Goal: Check status: Check status

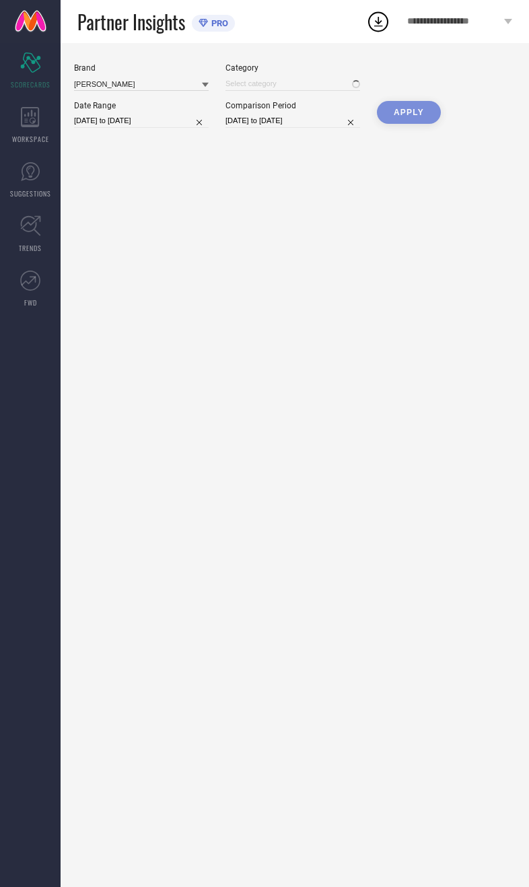
type input "All"
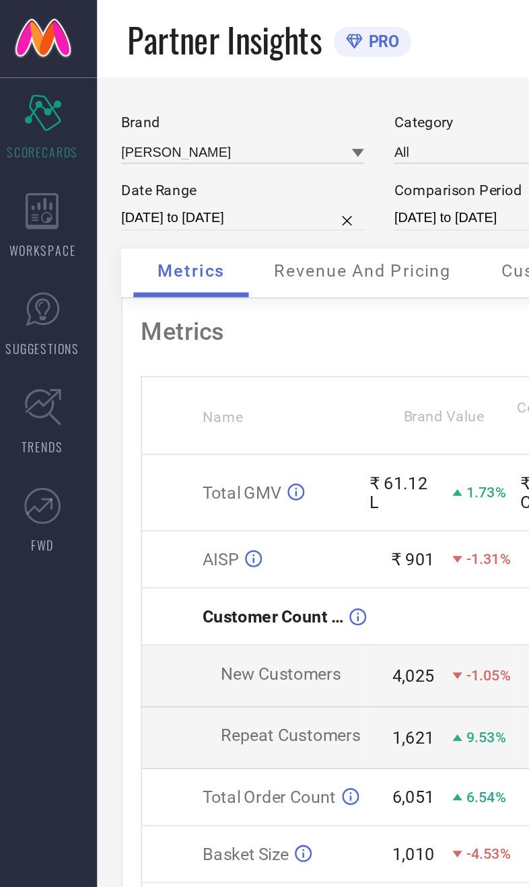
select select "8"
select select "2025"
select select "9"
select select "2025"
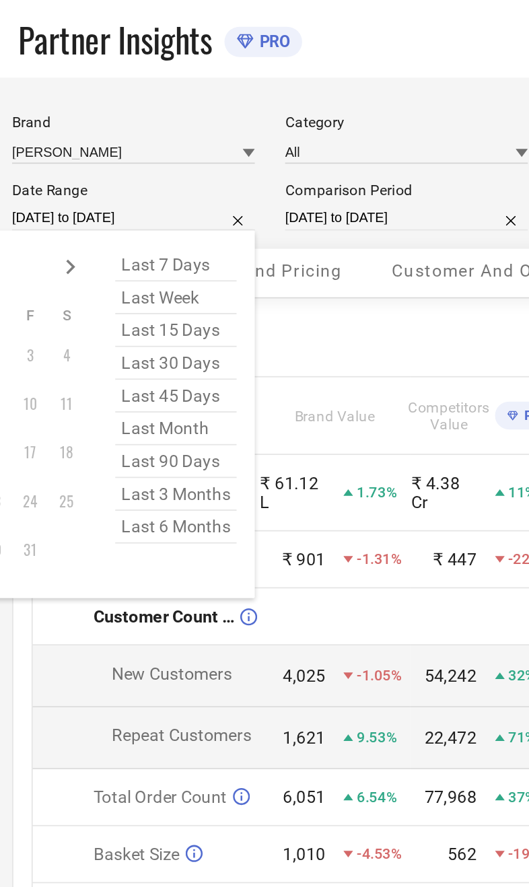
click at [86, 442] on td "Total Order Count" at bounding box center [149, 443] width 126 height 32
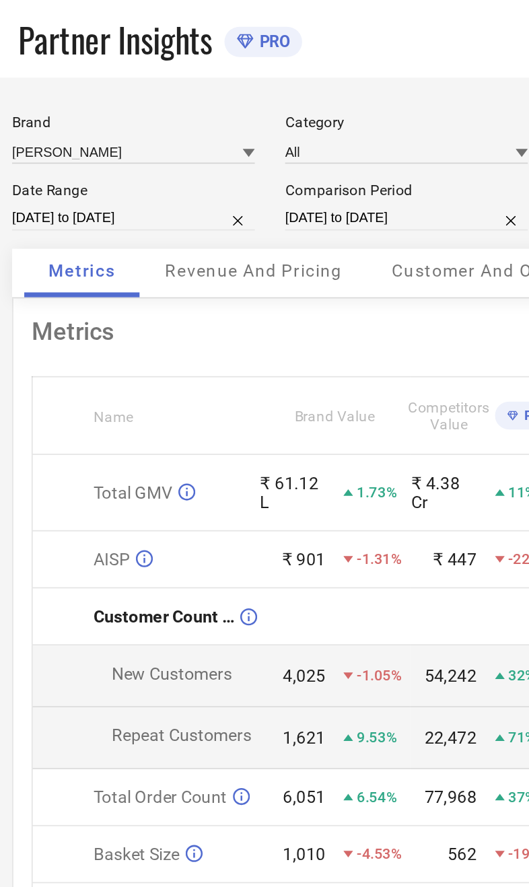
click at [295, 427] on td "22,472 71%" at bounding box center [337, 410] width 84 height 34
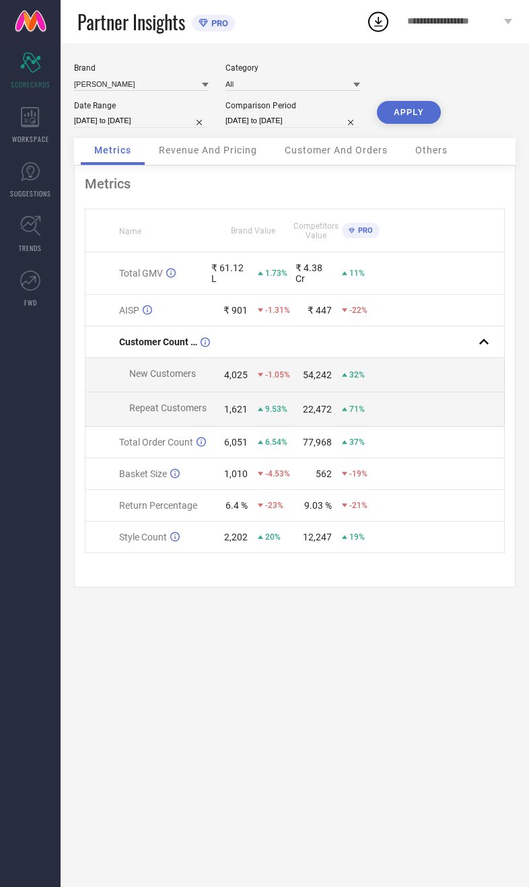
select select "8"
select select "2025"
select select "9"
select select "2025"
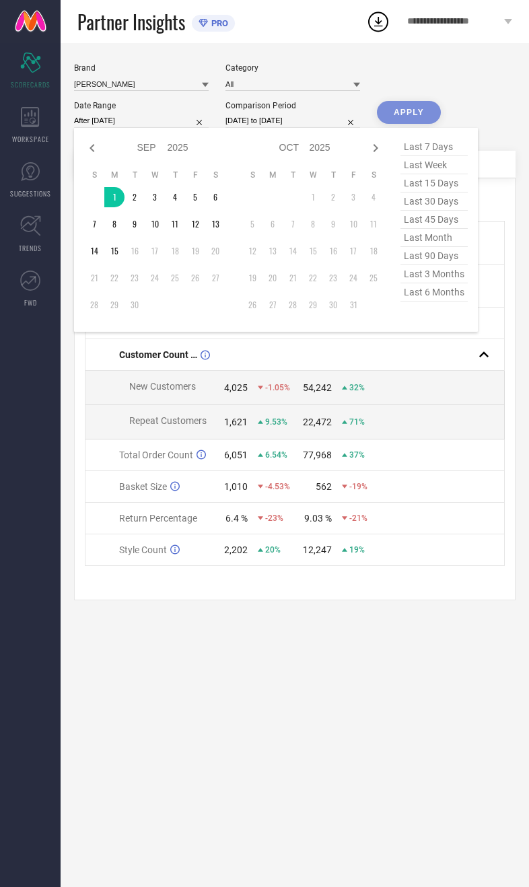
type input "[DATE] to [DATE]"
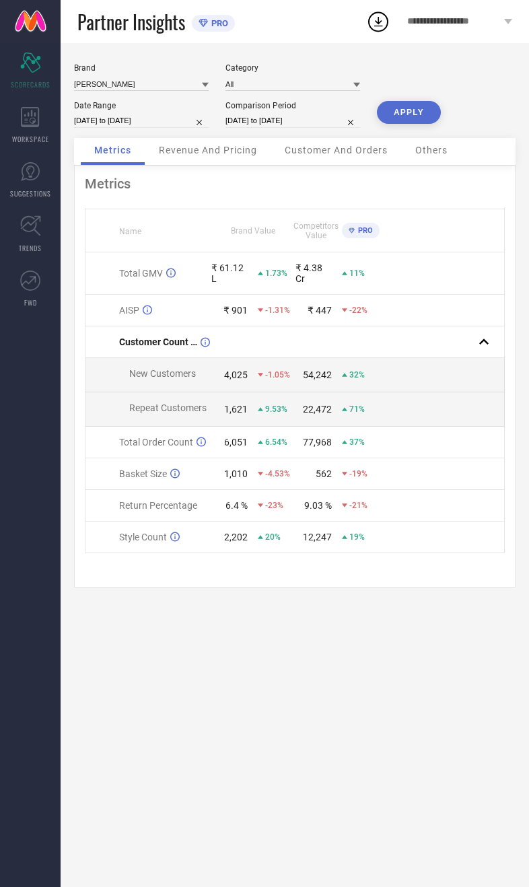
select select "8"
select select "2024"
select select "9"
select select "2024"
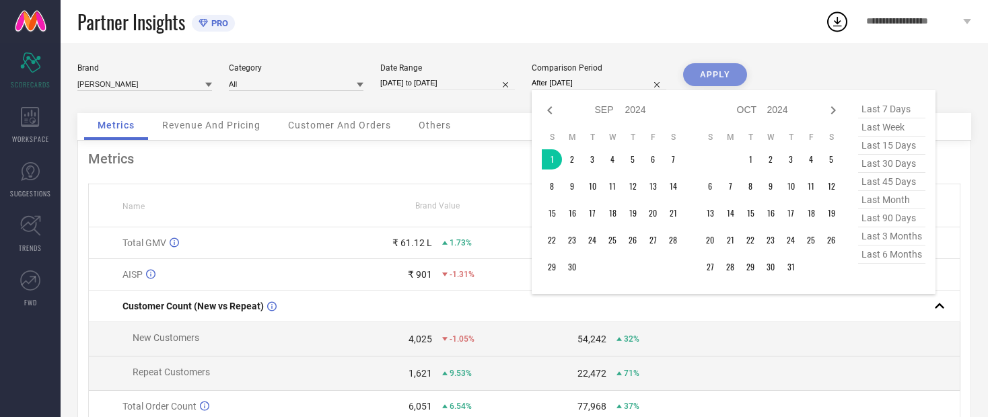
type input "[DATE] to [DATE]"
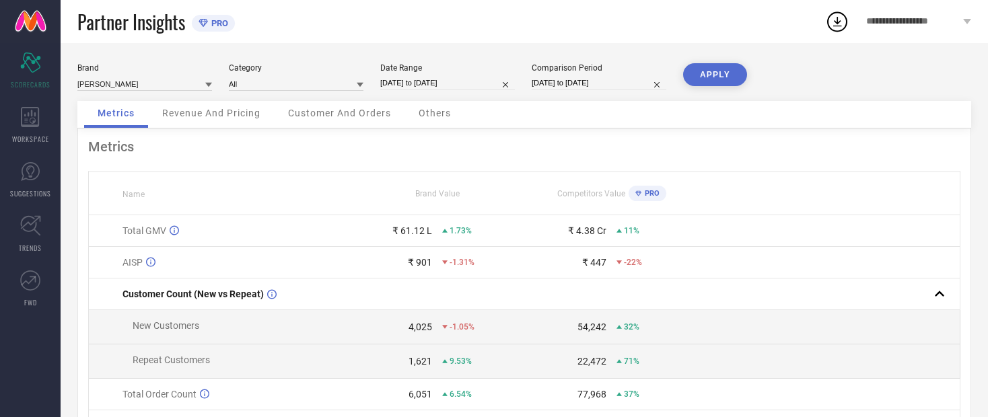
click at [529, 85] on button "APPLY" at bounding box center [715, 74] width 64 height 23
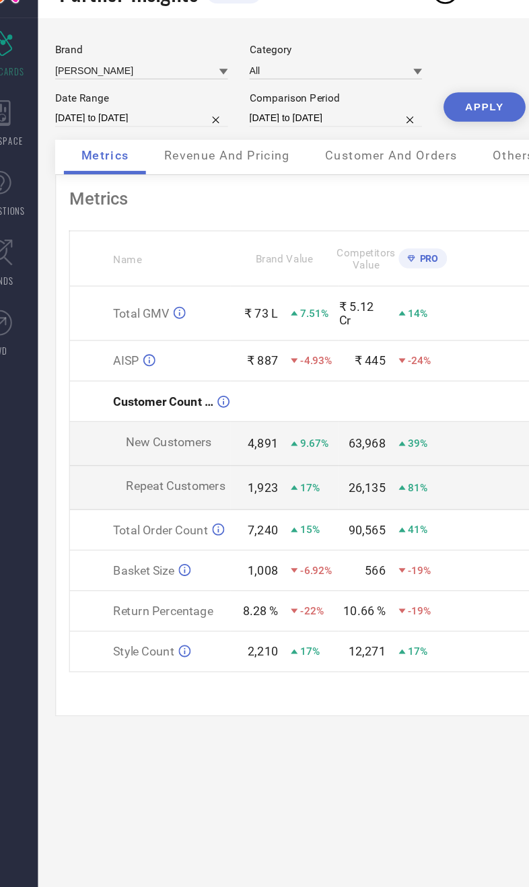
click at [159, 145] on span "Revenue And Pricing" at bounding box center [208, 150] width 98 height 11
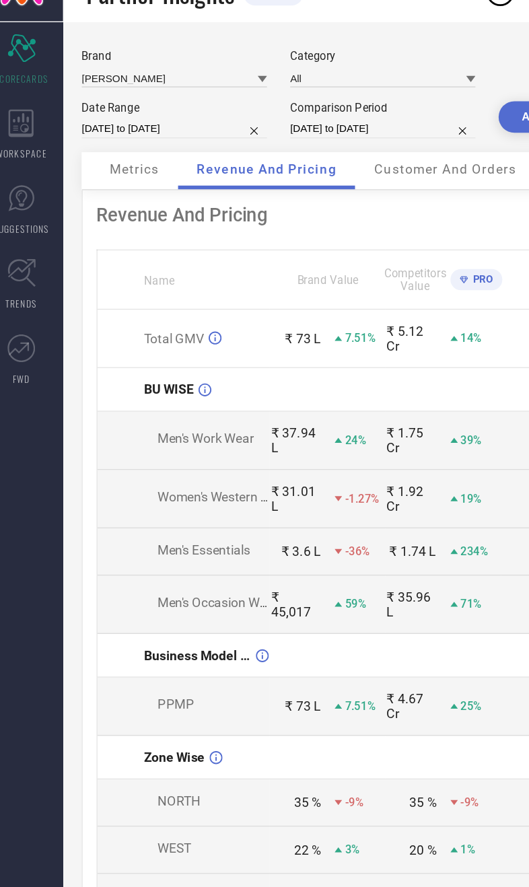
click at [81, 138] on div "Metrics" at bounding box center [112, 151] width 63 height 27
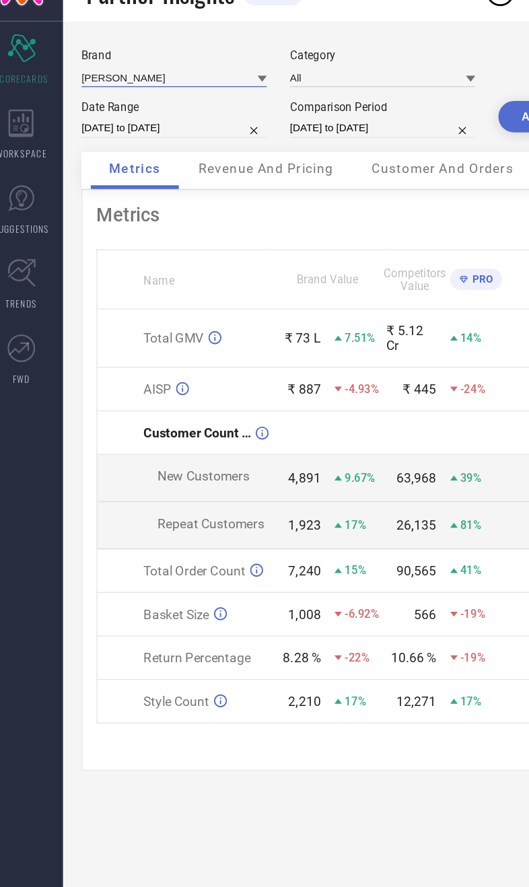
click at [75, 77] on input at bounding box center [141, 84] width 135 height 14
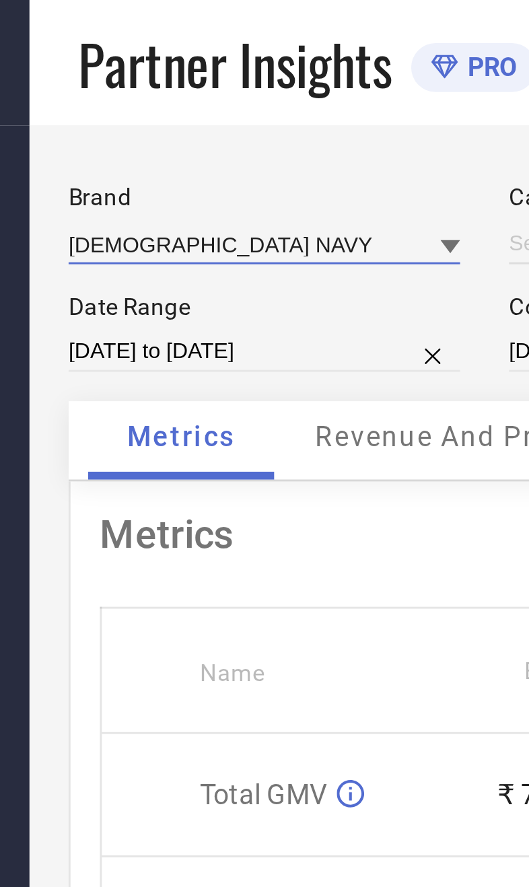
type input "All"
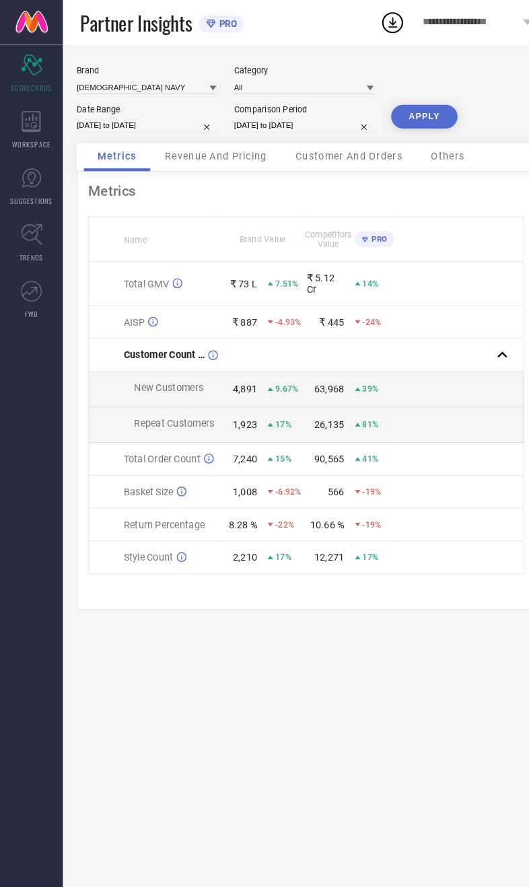
click at [436, 114] on button "APPLY" at bounding box center [409, 112] width 64 height 23
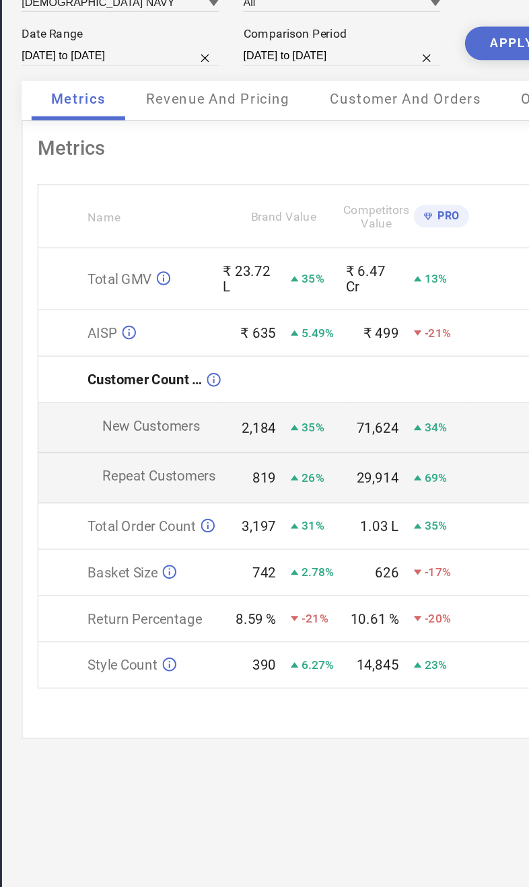
click at [145, 138] on div "Revenue And Pricing" at bounding box center [207, 151] width 125 height 27
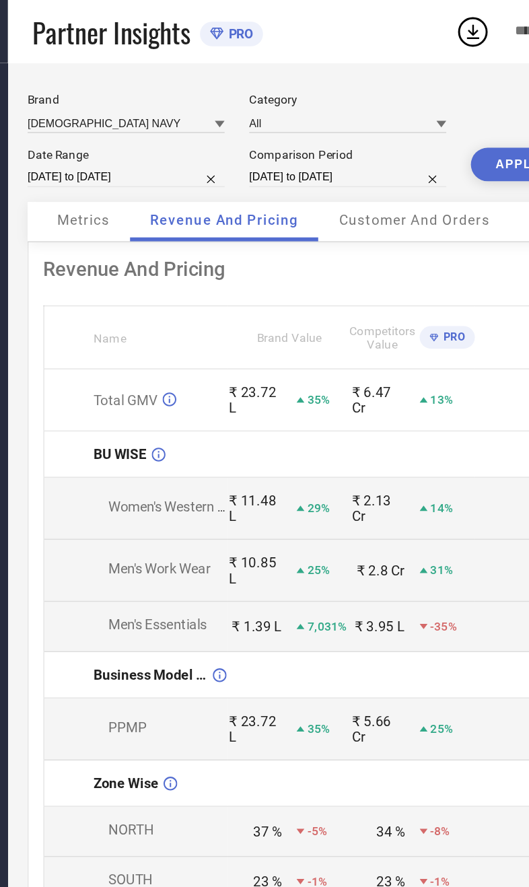
click at [94, 156] on span "Metrics" at bounding box center [112, 150] width 36 height 11
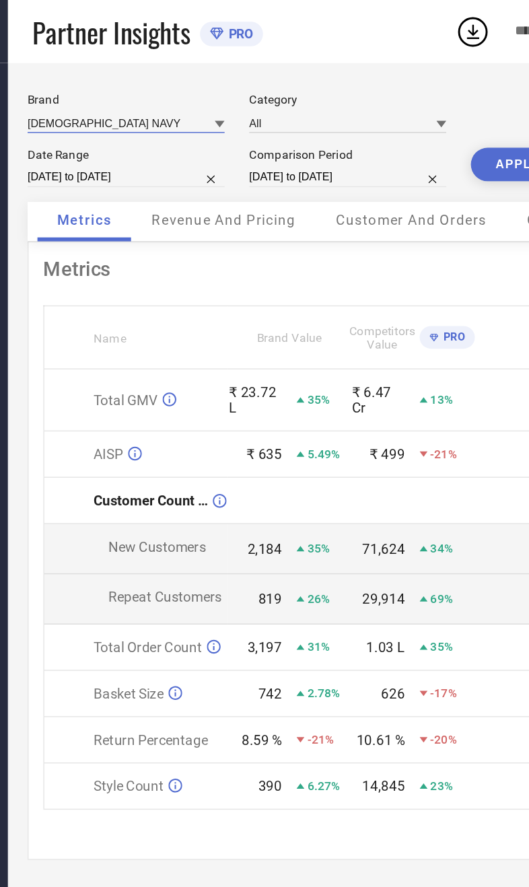
click at [74, 81] on input at bounding box center [141, 84] width 135 height 14
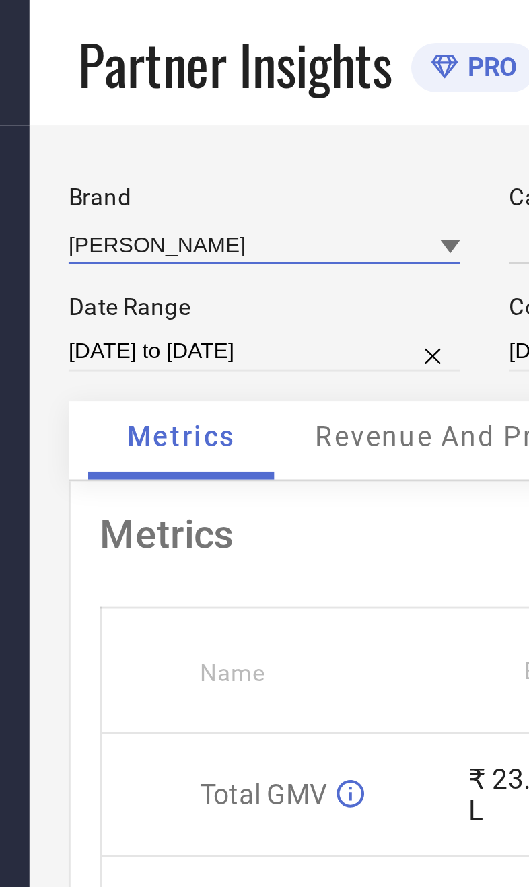
type input "All"
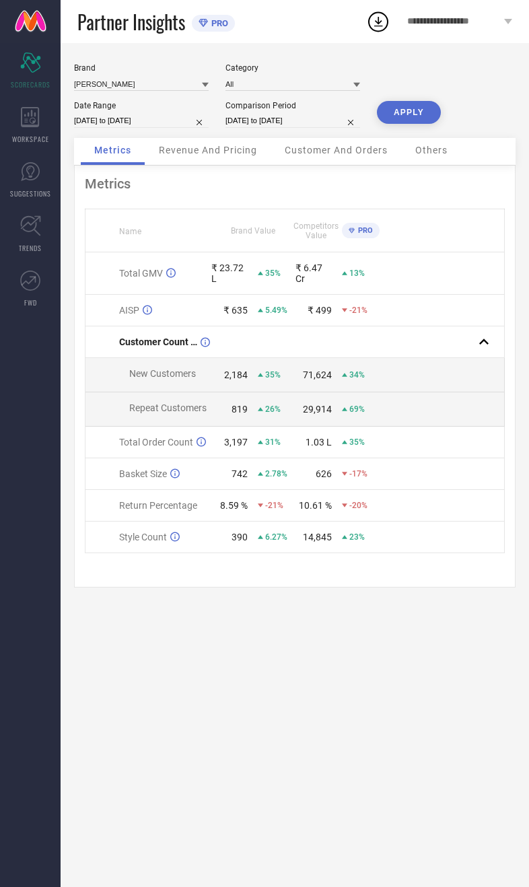
click at [432, 119] on button "APPLY" at bounding box center [409, 112] width 64 height 23
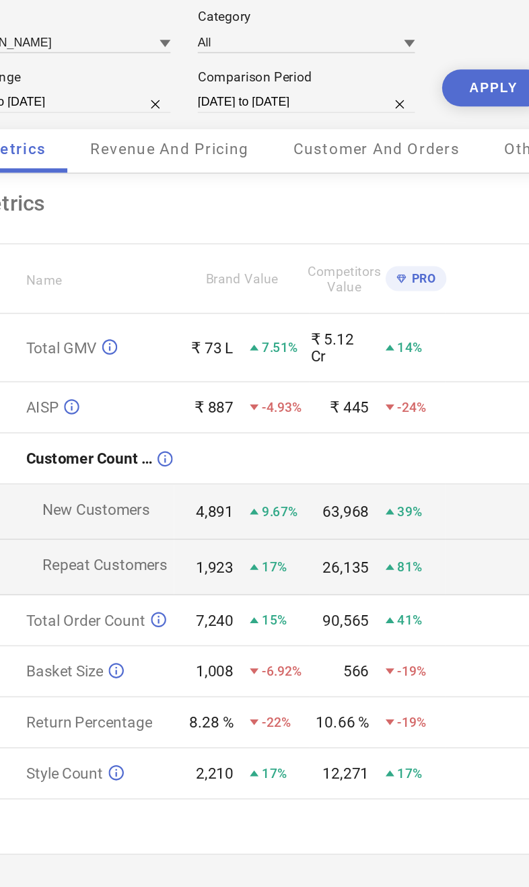
click at [159, 145] on span "Revenue And Pricing" at bounding box center [208, 150] width 98 height 11
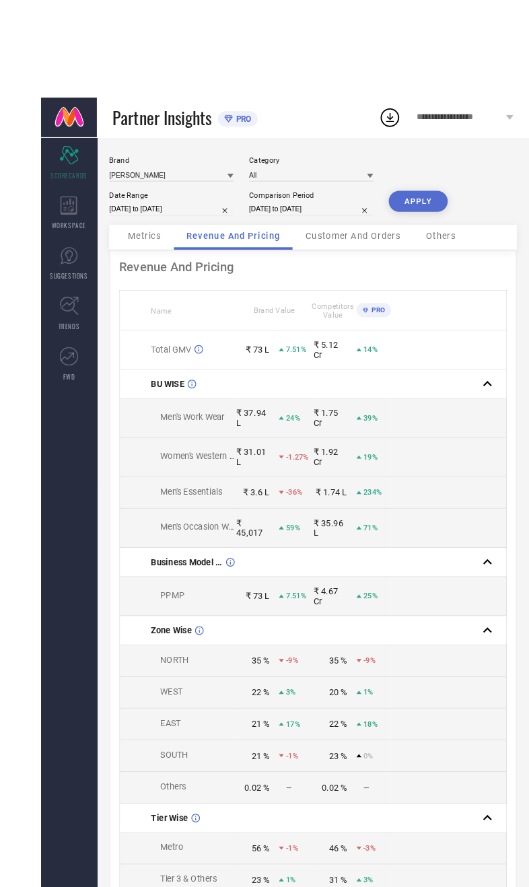
scroll to position [2, 0]
